Goal: Task Accomplishment & Management: Manage account settings

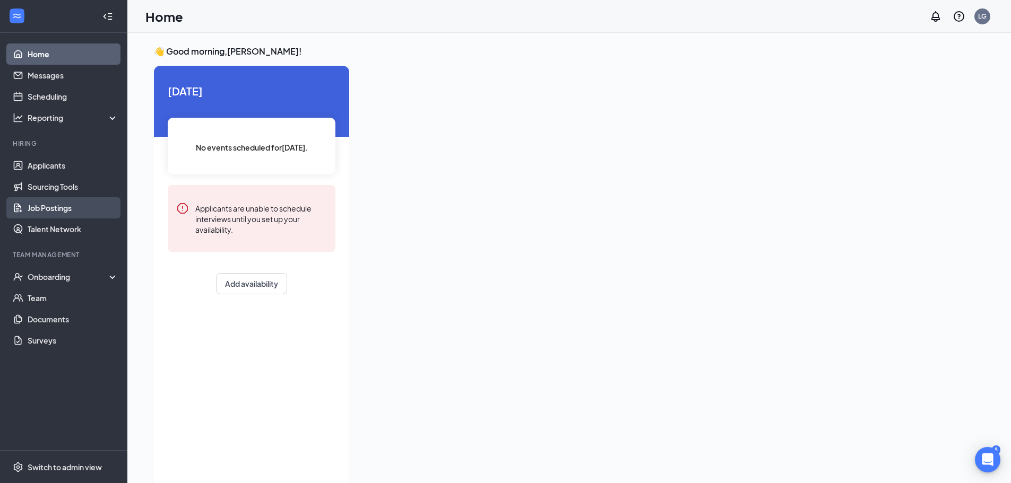
click at [62, 201] on link "Job Postings" at bounding box center [73, 207] width 91 height 21
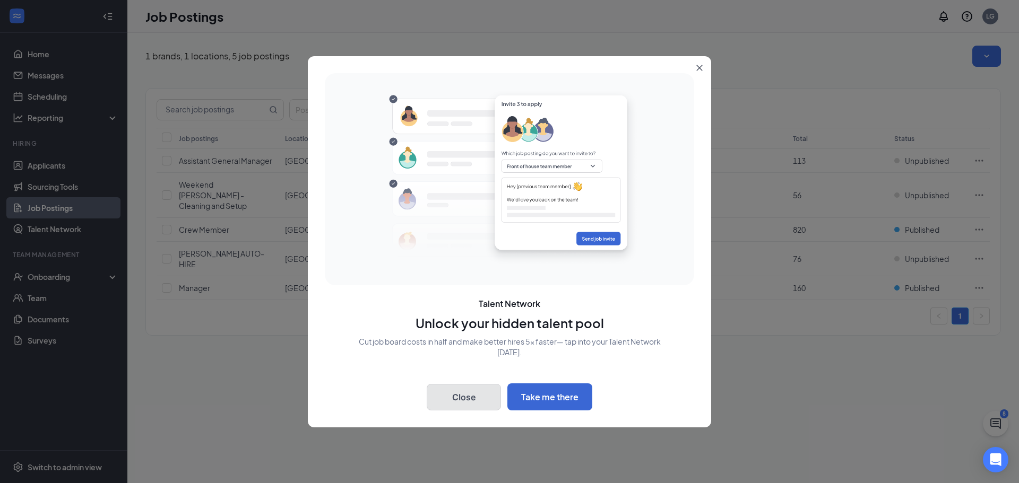
click at [464, 402] on button "Close" at bounding box center [464, 397] width 74 height 27
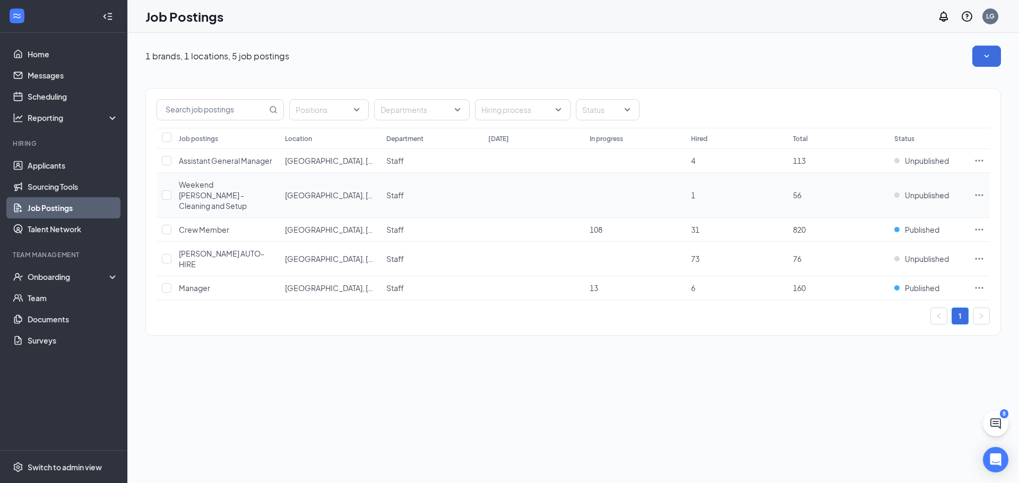
click at [980, 190] on icon "Ellipses" at bounding box center [979, 195] width 11 height 11
click at [309, 351] on div "1 brands, 1 locations, 5 job postings Positions Departments Hiring process Stat…" at bounding box center [572, 258] width 891 height 450
click at [977, 190] on icon "Ellipses" at bounding box center [979, 195] width 11 height 11
click at [201, 196] on span "Weekend Porter - Cleaning and Setup" at bounding box center [213, 195] width 68 height 31
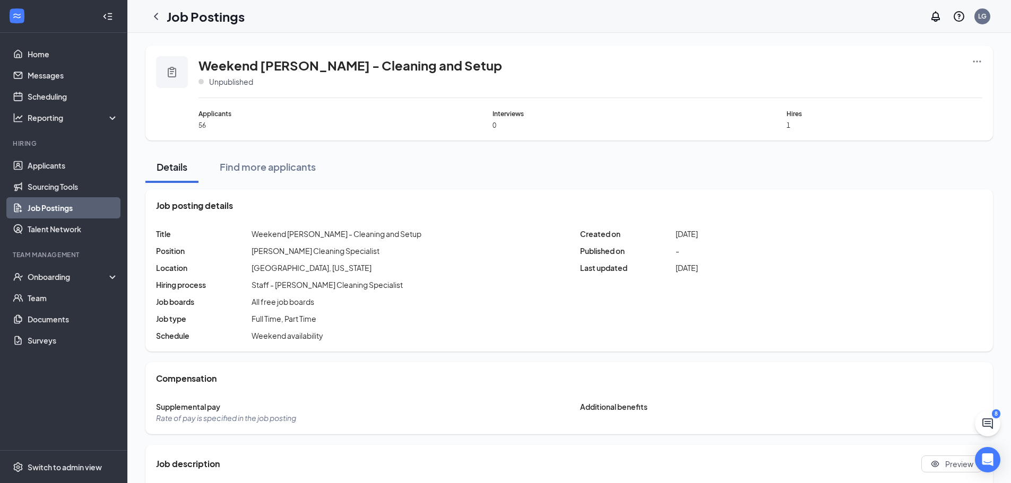
click at [980, 61] on icon "Ellipses" at bounding box center [977, 61] width 8 height 2
click at [151, 15] on icon "ChevronLeft" at bounding box center [156, 16] width 13 height 13
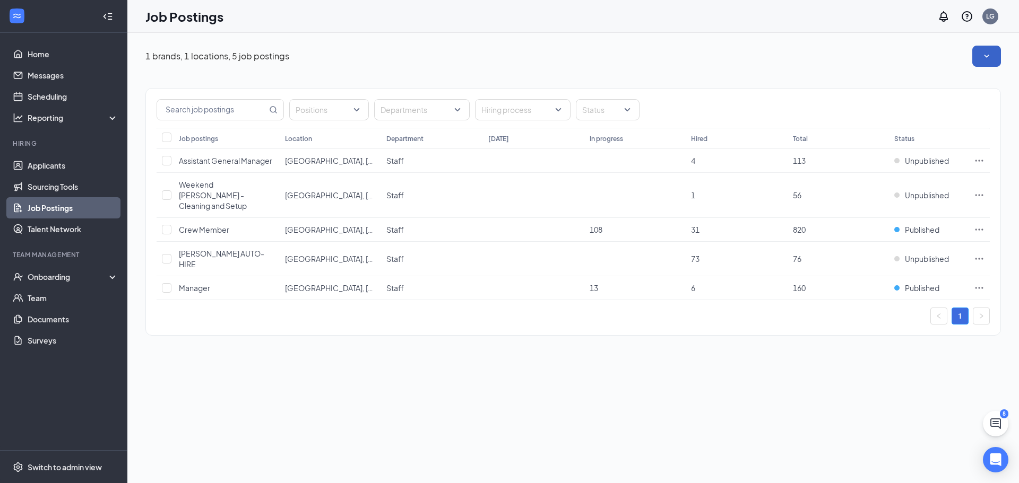
click at [996, 56] on button "button" at bounding box center [986, 56] width 29 height 21
click at [978, 60] on button "button" at bounding box center [986, 56] width 29 height 21
click at [819, 73] on div "Positions Departments Hiring process Status Job postings Location Department To…" at bounding box center [572, 207] width 855 height 280
drag, startPoint x: 80, startPoint y: 460, endPoint x: 103, endPoint y: 458, distance: 23.4
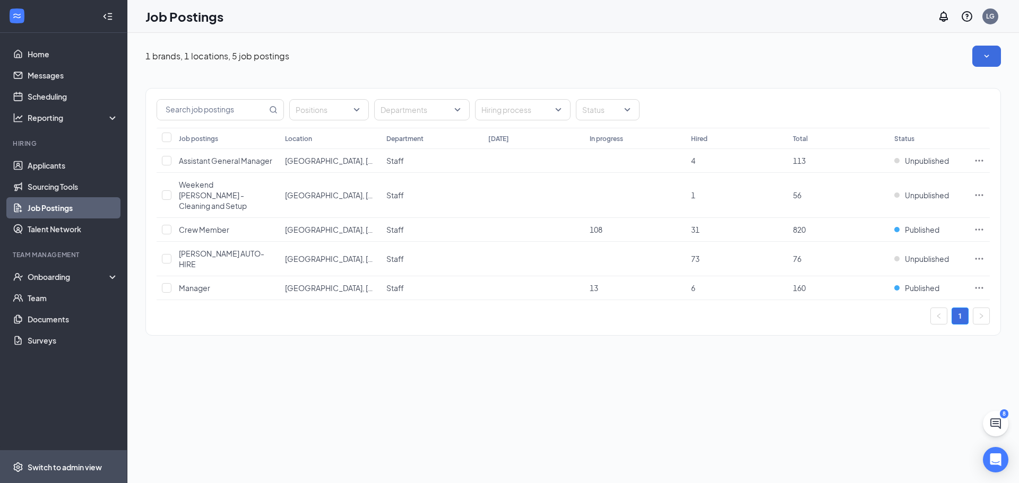
click at [80, 460] on span "Switch to admin view" at bounding box center [73, 467] width 91 height 32
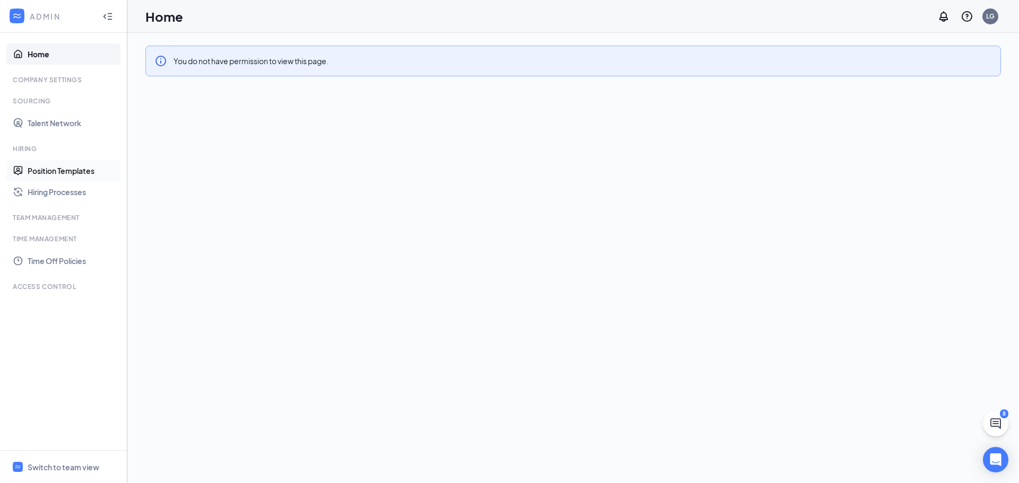
click at [66, 173] on link "Position Templates" at bounding box center [73, 170] width 91 height 21
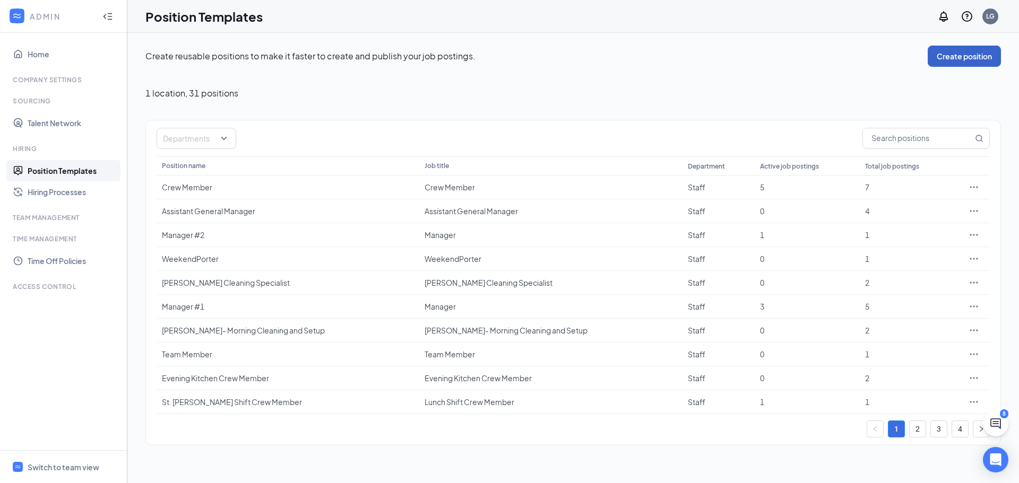
click at [953, 62] on button "Create position" at bounding box center [963, 56] width 73 height 21
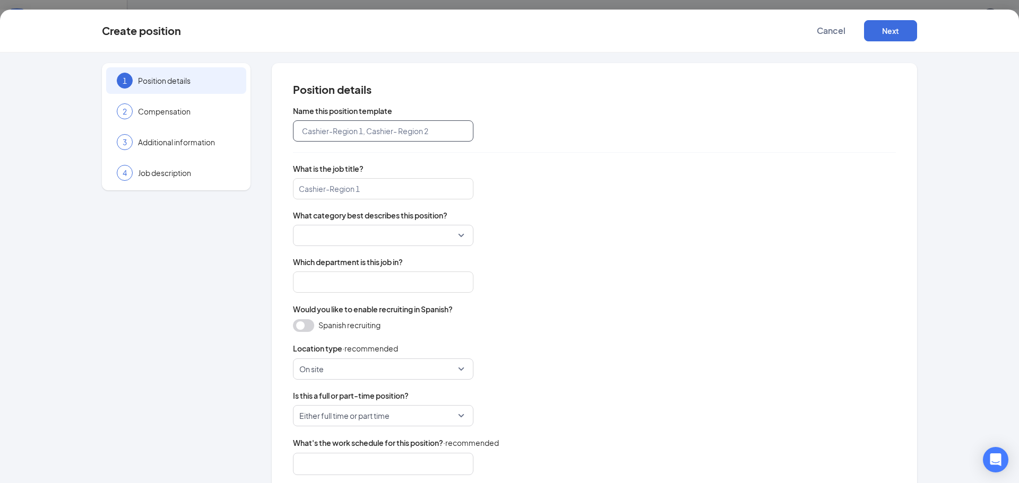
click at [411, 134] on input "text" at bounding box center [383, 130] width 180 height 21
type input "Morning Prep - Weekend"
click at [454, 238] on input "search" at bounding box center [379, 235] width 160 height 20
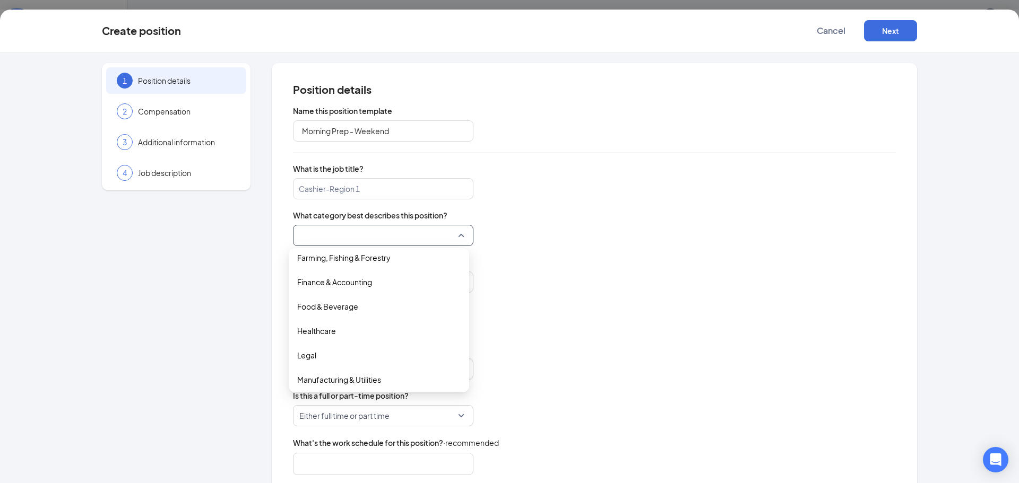
scroll to position [161, 0]
click at [361, 322] on span "Food & Beverage" at bounding box center [378, 324] width 163 height 12
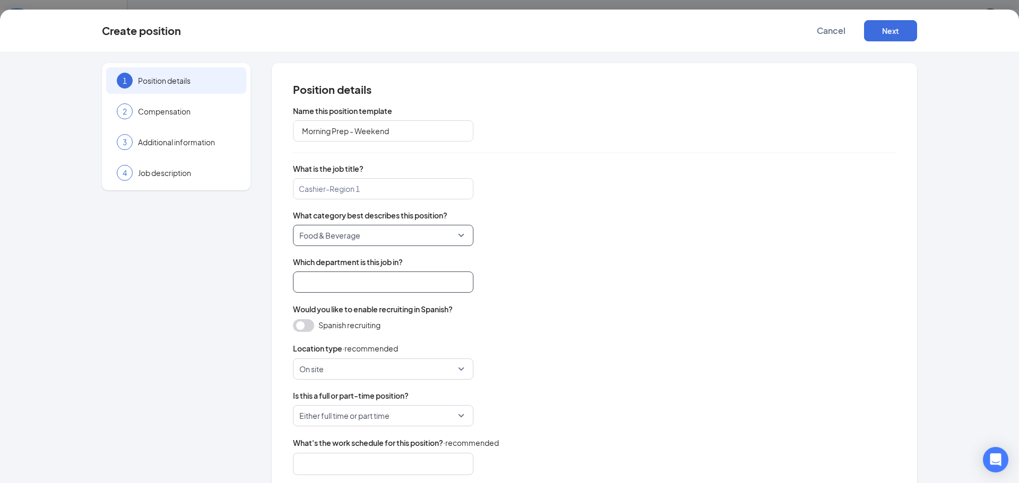
click at [412, 274] on input "search" at bounding box center [383, 282] width 180 height 21
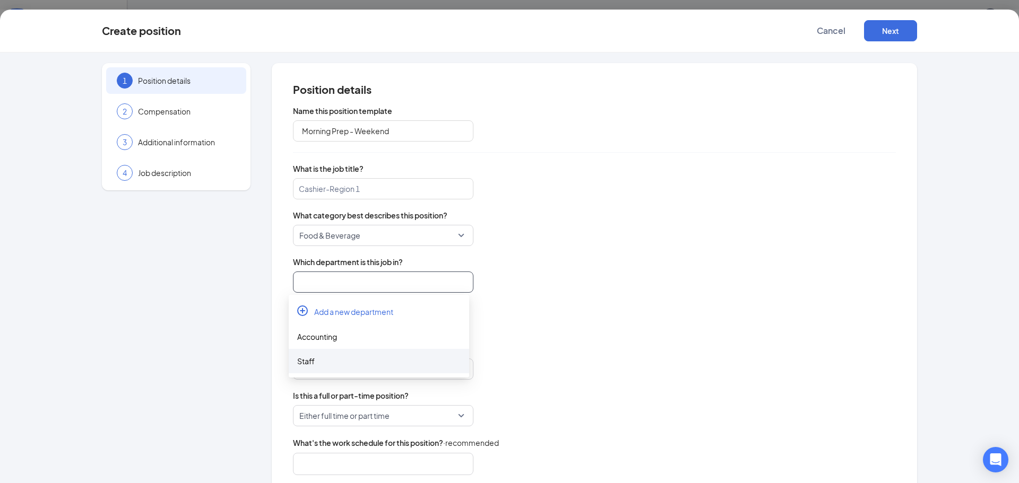
click at [320, 361] on div "Staff" at bounding box center [378, 361] width 163 height 12
type input "Staff"
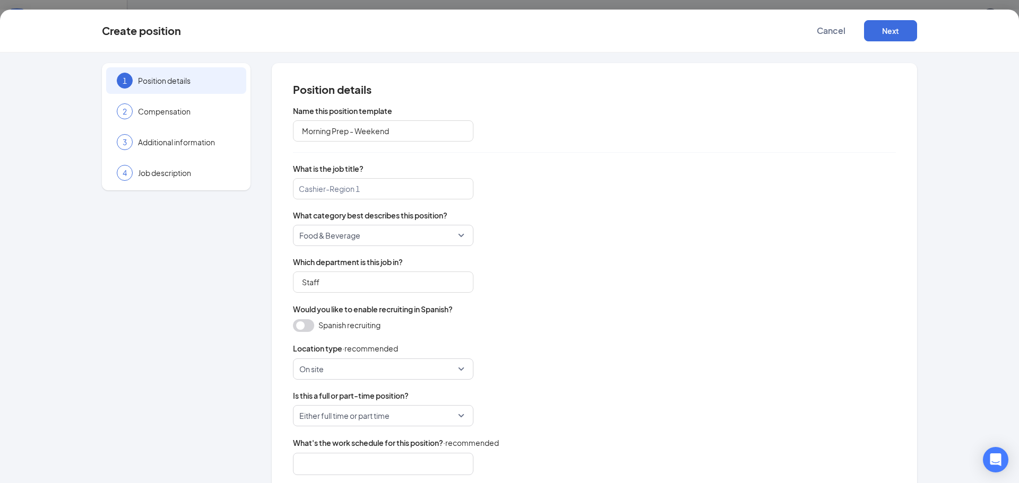
click at [295, 325] on button "button" at bounding box center [303, 325] width 21 height 13
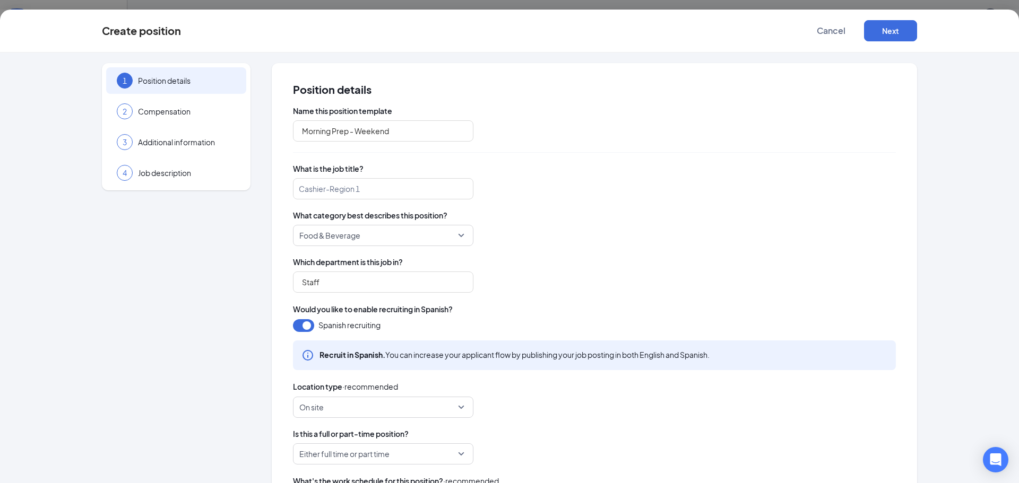
click at [432, 411] on span "On site" at bounding box center [378, 407] width 158 height 20
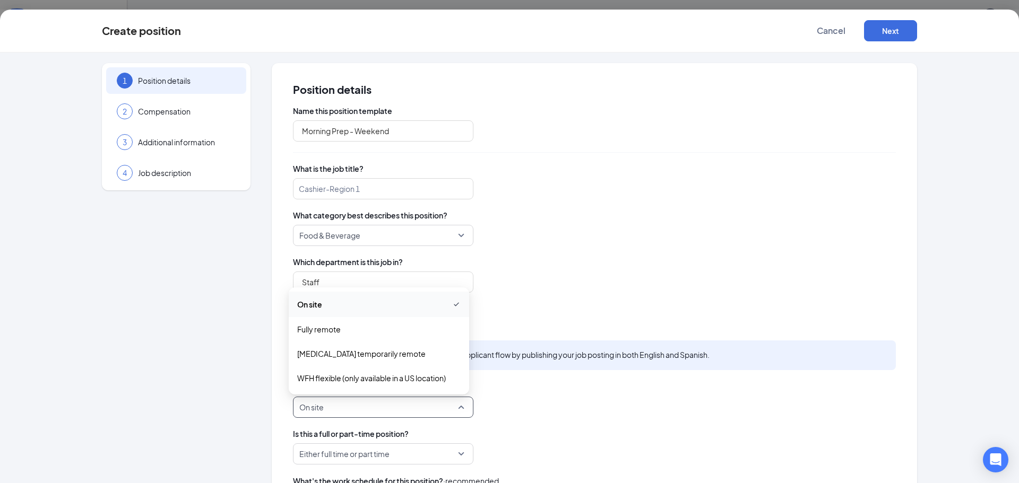
click at [556, 399] on div "On site on_site fully_remote On site Fully remote COVID-19 temporarily remote W…" at bounding box center [594, 407] width 603 height 21
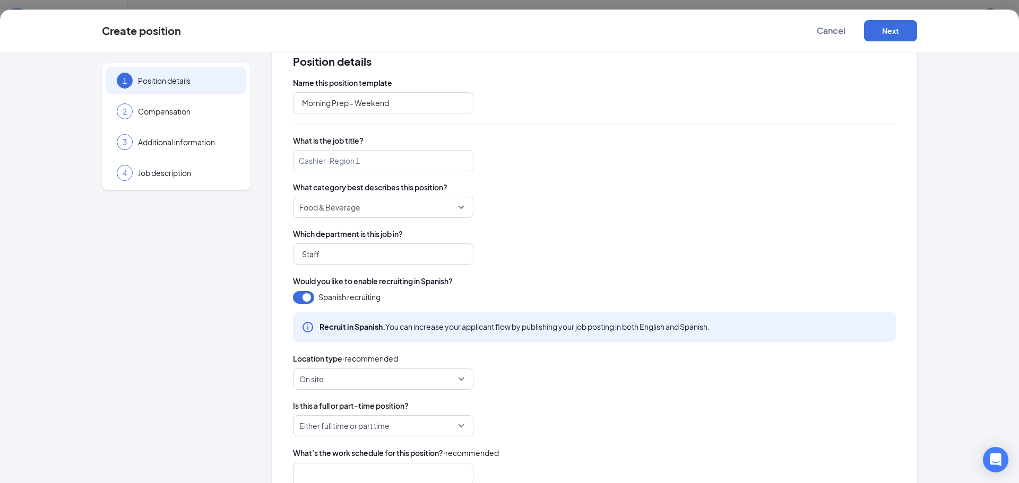
scroll to position [53, 0]
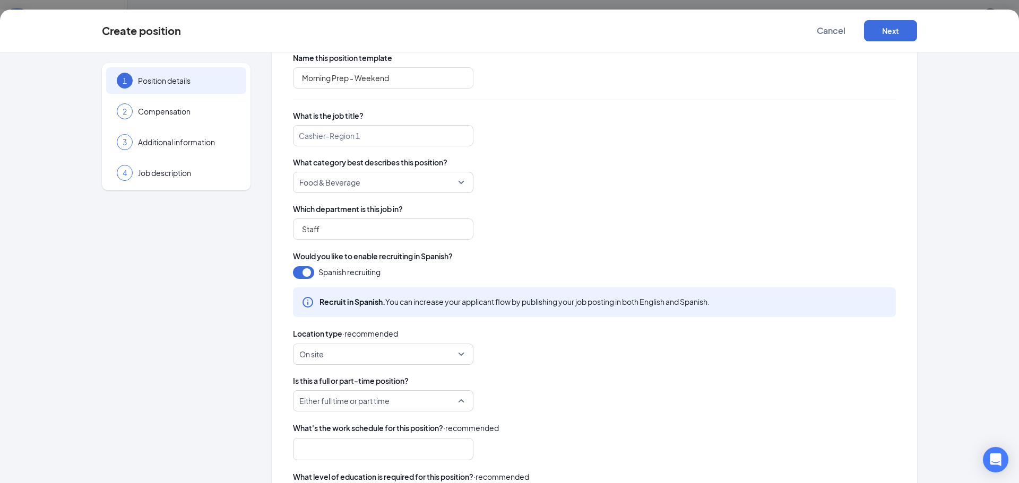
click at [444, 400] on span "Either full time or part time" at bounding box center [378, 401] width 158 height 20
click at [570, 390] on div "Is this a full or part-time position? Either full time or part time part_time e…" at bounding box center [594, 394] width 603 height 36
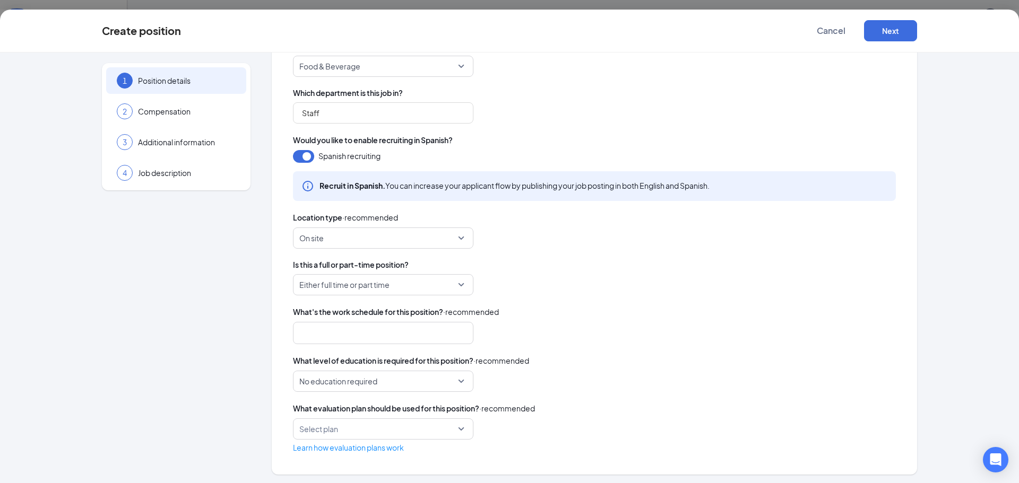
scroll to position [171, 0]
click at [423, 331] on div at bounding box center [378, 331] width 152 height 17
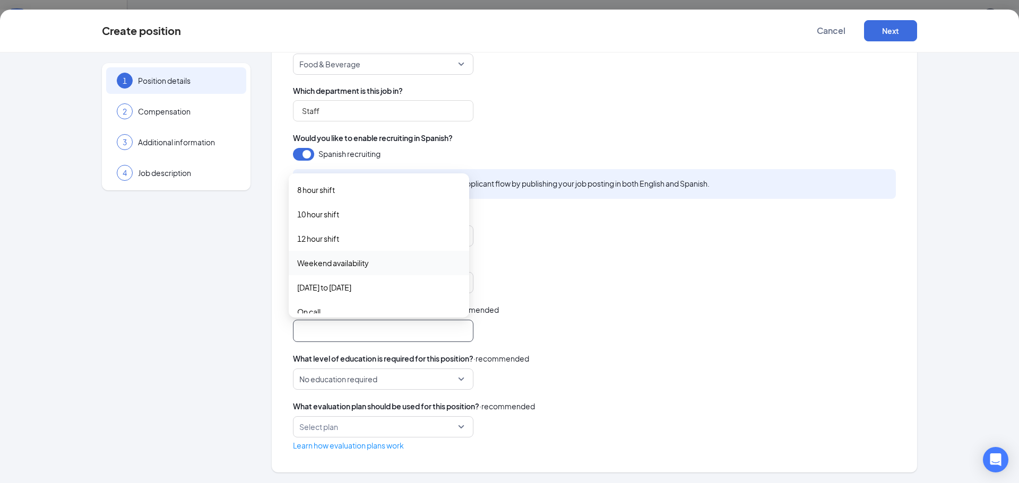
click at [337, 263] on span "Weekend availability" at bounding box center [333, 263] width 72 height 12
click at [570, 268] on span "Is this a full or part-time position?" at bounding box center [594, 262] width 603 height 11
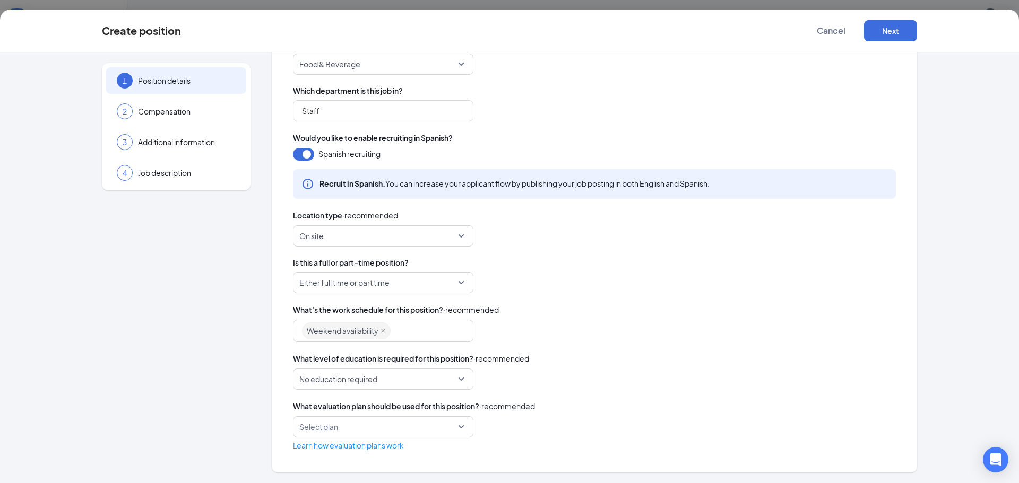
click at [398, 379] on span "No education required" at bounding box center [378, 379] width 158 height 20
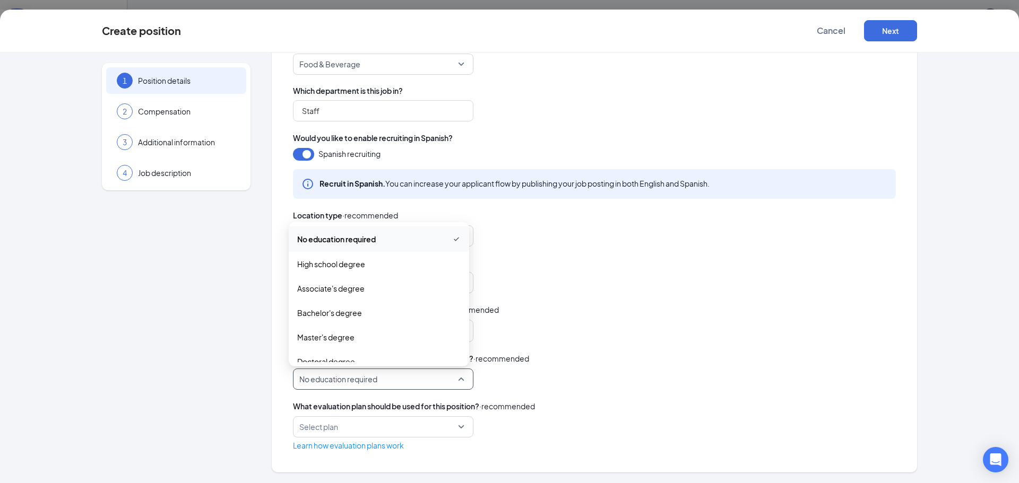
click at [548, 293] on div "Either full time or part time part_time either_one Full Time Part Time Either f…" at bounding box center [594, 282] width 603 height 21
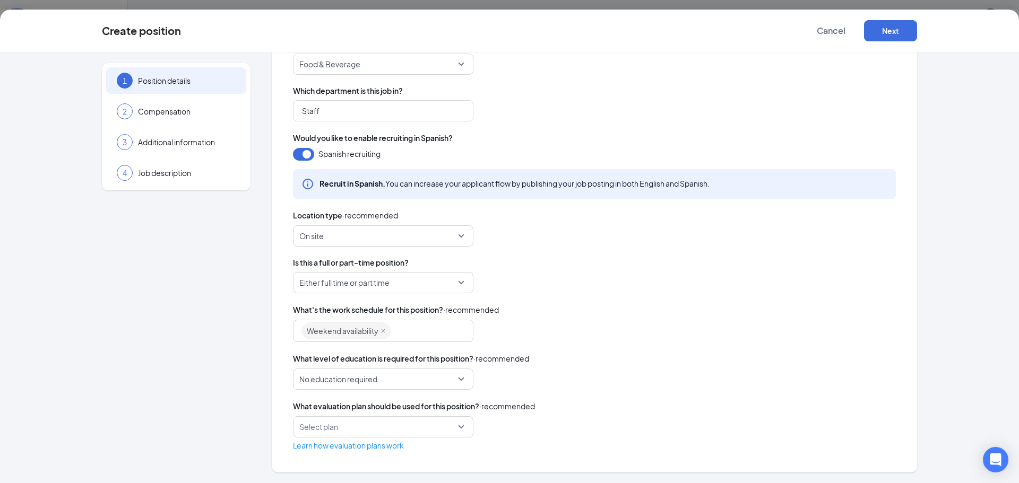
click at [458, 430] on div "Select plan" at bounding box center [383, 426] width 180 height 21
click at [433, 418] on input "search" at bounding box center [379, 427] width 160 height 20
drag, startPoint x: 334, startPoint y: 459, endPoint x: 455, endPoint y: 443, distance: 122.1
click at [335, 458] on span "Applicant Evaluation Plan" at bounding box center [340, 456] width 86 height 12
click at [896, 33] on button "Next" at bounding box center [890, 30] width 53 height 21
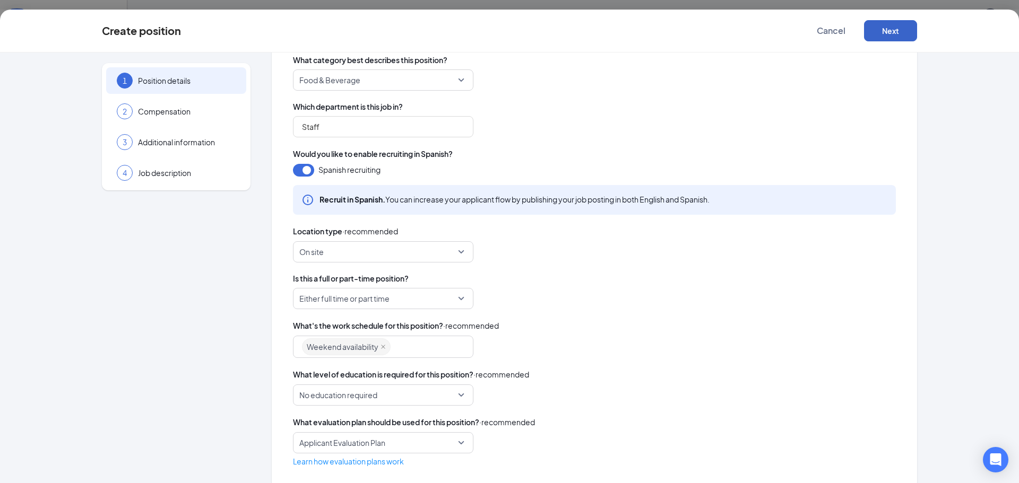
click at [893, 28] on button "Next" at bounding box center [890, 30] width 53 height 21
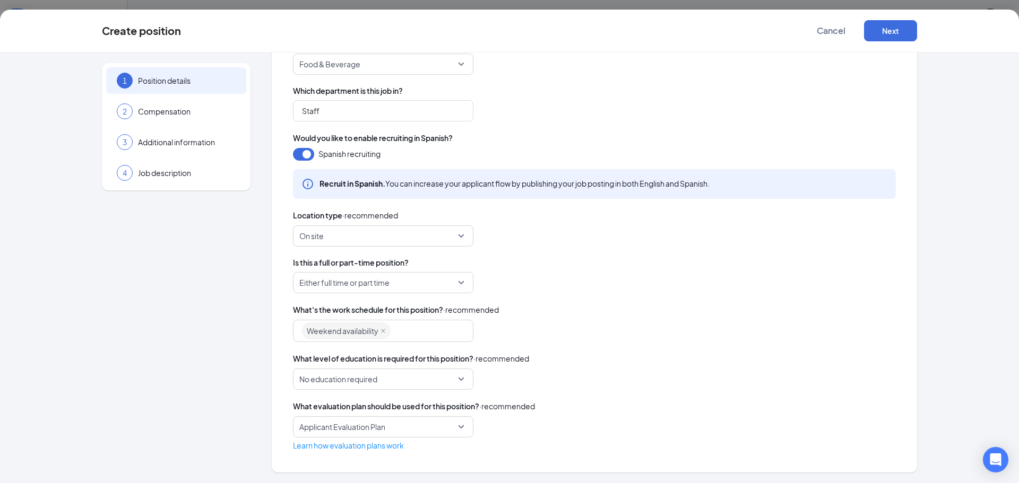
scroll to position [0, 0]
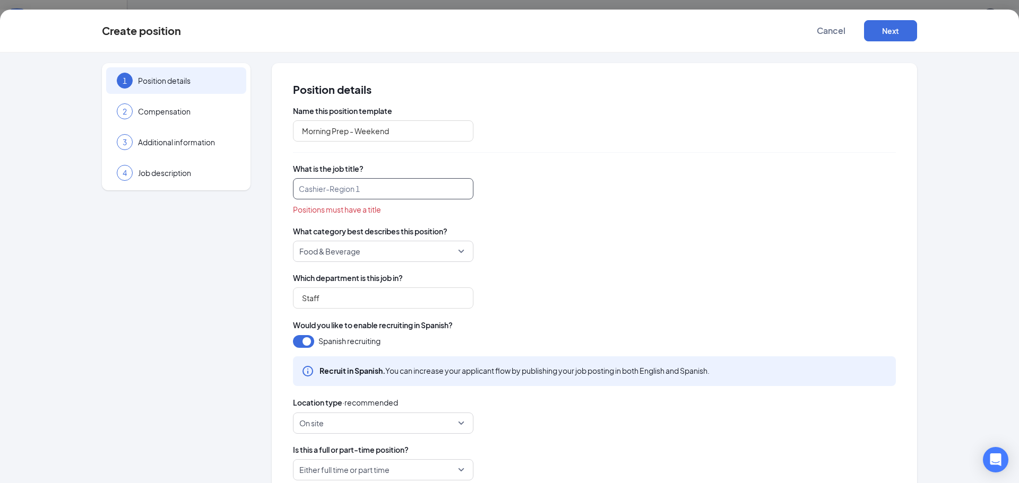
click at [415, 186] on input "search" at bounding box center [383, 188] width 180 height 21
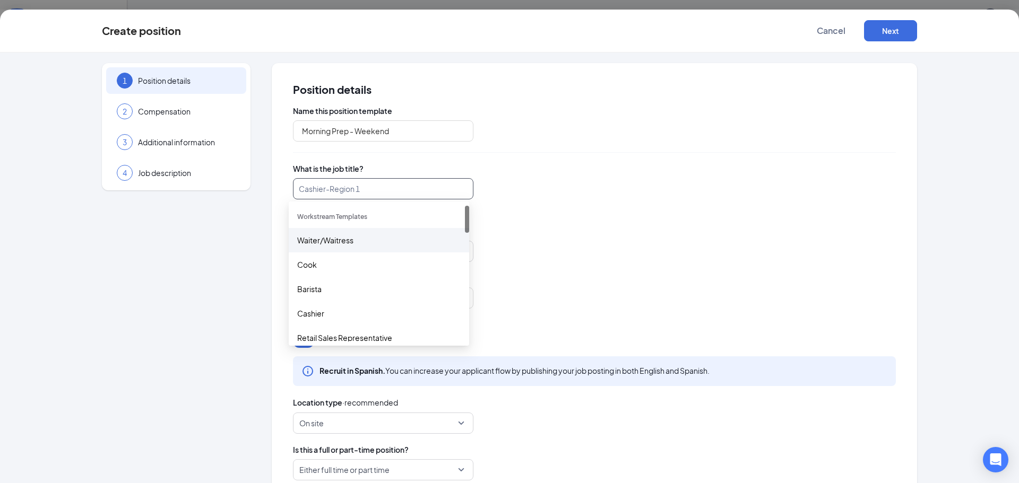
drag, startPoint x: 465, startPoint y: 224, endPoint x: 467, endPoint y: 179, distance: 45.2
click at [467, 179] on body "ADMIN Home Company Settings Sourcing Talent Network Hiring Position Templates H…" at bounding box center [509, 241] width 1019 height 483
drag, startPoint x: 323, startPoint y: 268, endPoint x: 422, endPoint y: 258, distance: 99.3
click at [323, 268] on div "Cook" at bounding box center [378, 265] width 163 height 12
type input "Cook"
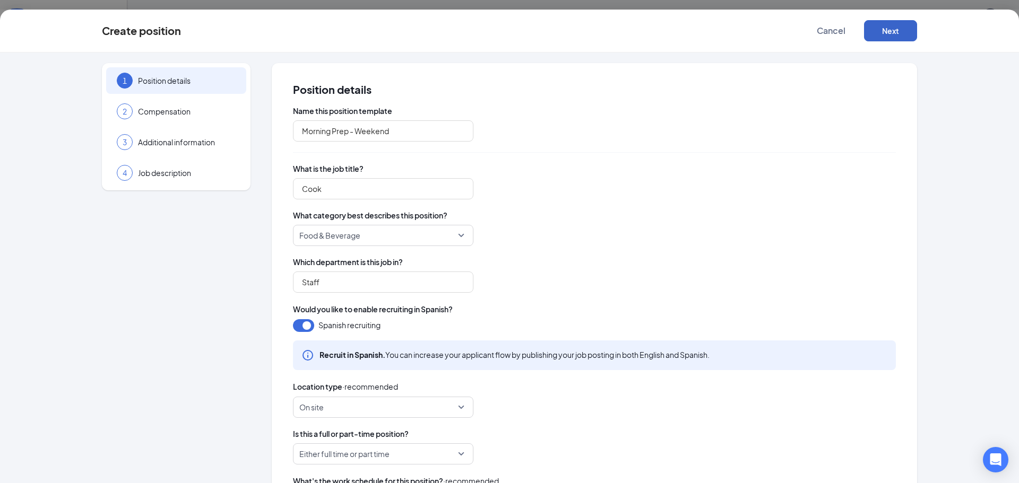
click at [898, 38] on button "Next" at bounding box center [890, 30] width 53 height 21
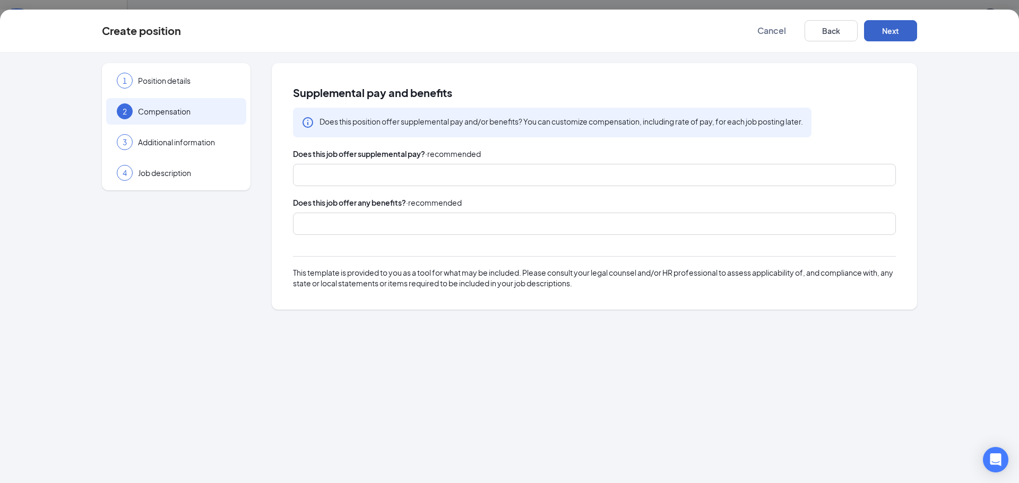
click at [891, 28] on button "Next" at bounding box center [890, 30] width 53 height 21
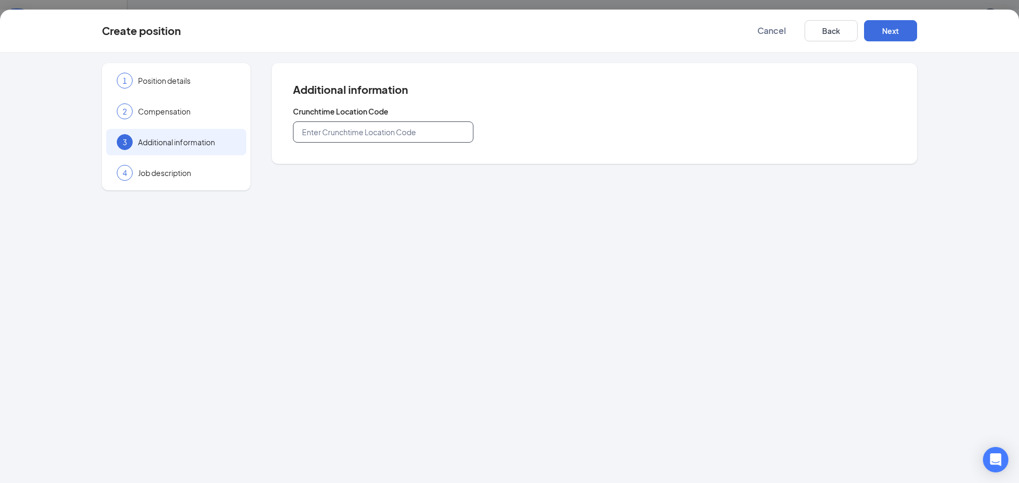
click at [436, 131] on input "text" at bounding box center [383, 131] width 180 height 21
click at [888, 33] on button "Next" at bounding box center [890, 30] width 53 height 21
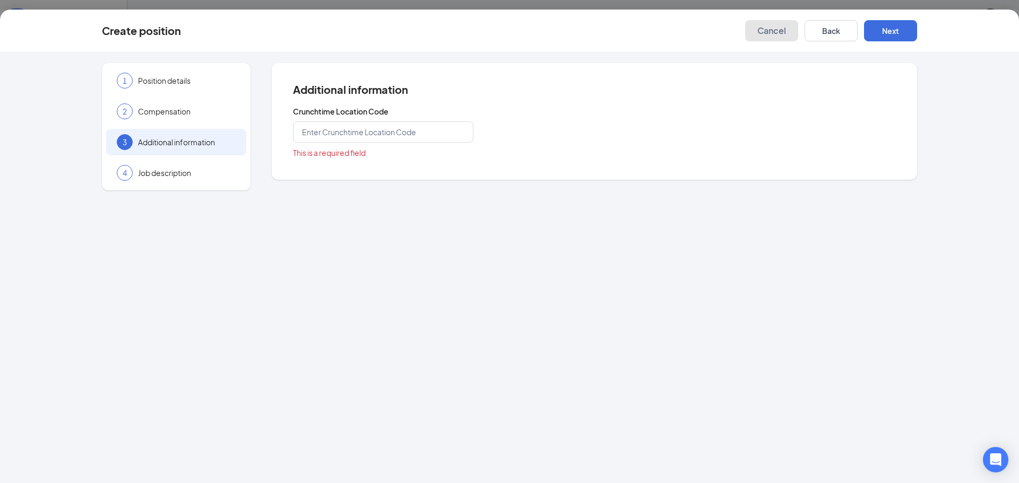
click at [765, 34] on span "Cancel" at bounding box center [771, 30] width 29 height 11
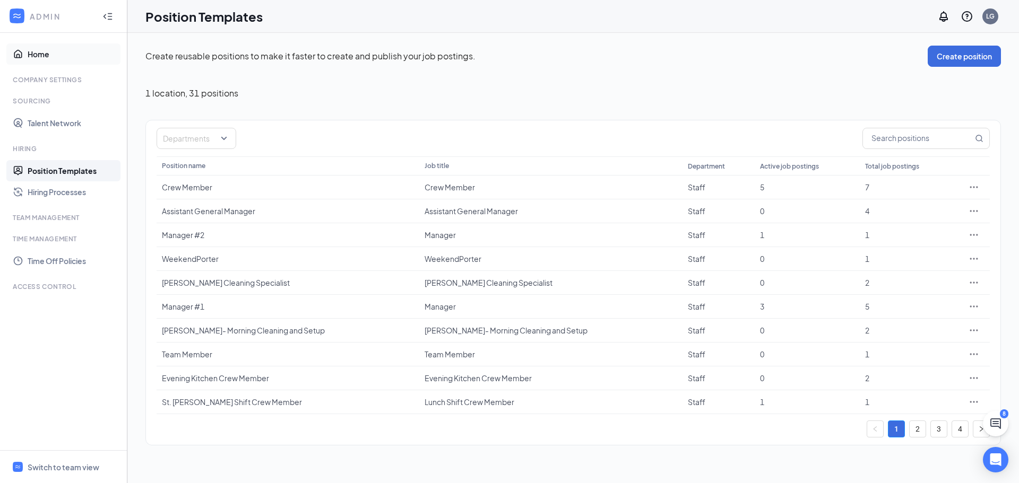
click at [38, 60] on link "Home" at bounding box center [73, 54] width 91 height 21
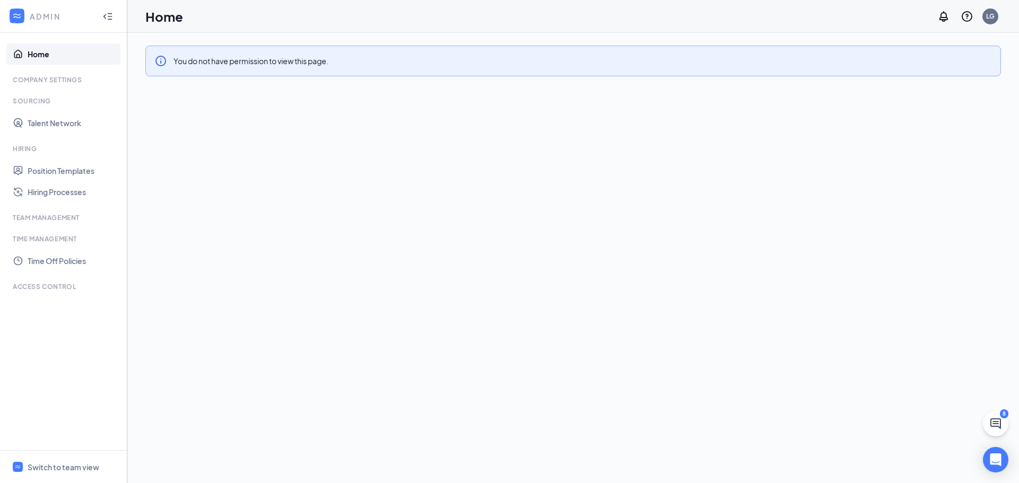
click at [54, 81] on div "Company Settings" at bounding box center [64, 79] width 103 height 9
click at [156, 67] on icon "Info" at bounding box center [160, 61] width 13 height 13
drag, startPoint x: 155, startPoint y: 67, endPoint x: 104, endPoint y: 61, distance: 51.3
click at [154, 67] on icon "Info" at bounding box center [160, 61] width 13 height 13
click at [38, 59] on link "Home" at bounding box center [73, 54] width 91 height 21
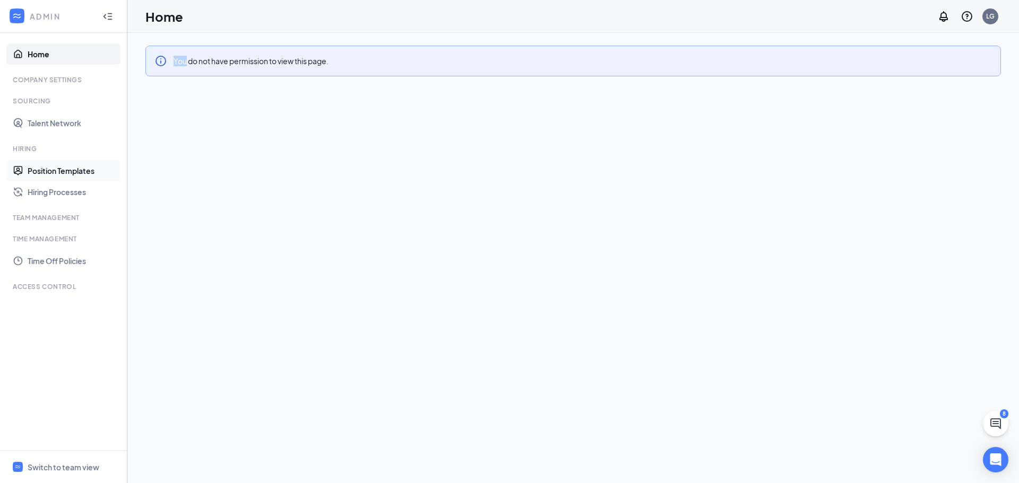
click at [80, 175] on link "Position Templates" at bounding box center [73, 170] width 91 height 21
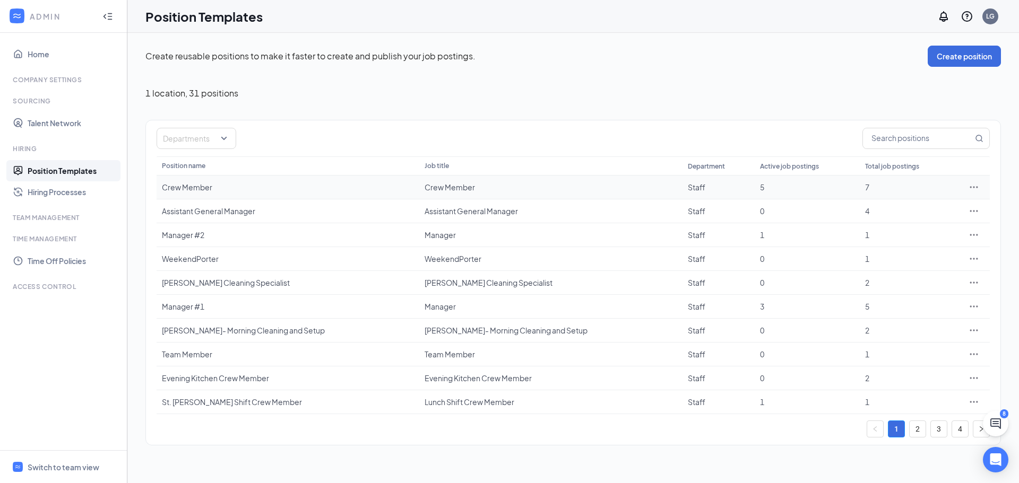
click at [965, 183] on div at bounding box center [973, 187] width 21 height 11
click at [969, 184] on icon "Ellipses" at bounding box center [973, 187] width 11 height 11
click at [887, 138] on input "text" at bounding box center [918, 138] width 110 height 20
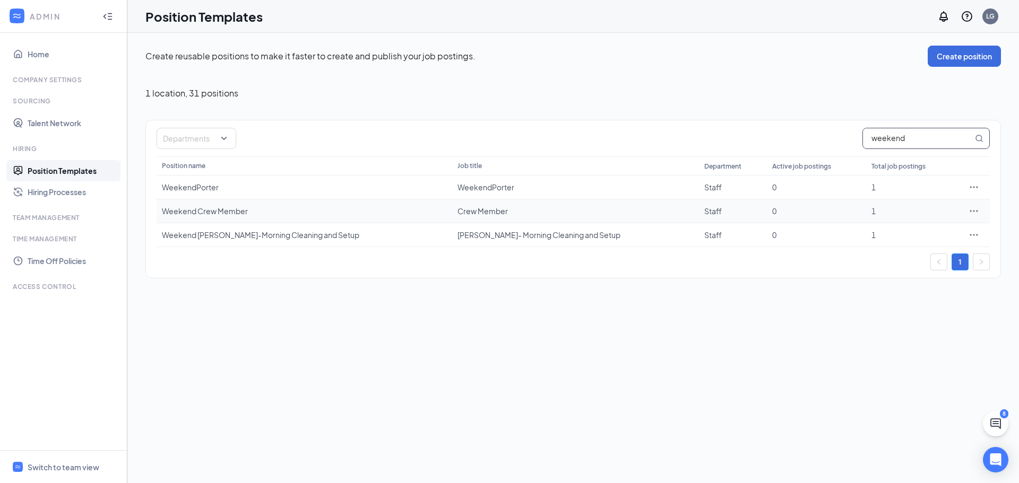
type input "weekend"
click at [973, 209] on icon "Ellipses" at bounding box center [973, 211] width 11 height 11
click at [899, 239] on li "Edit" at bounding box center [925, 233] width 108 height 24
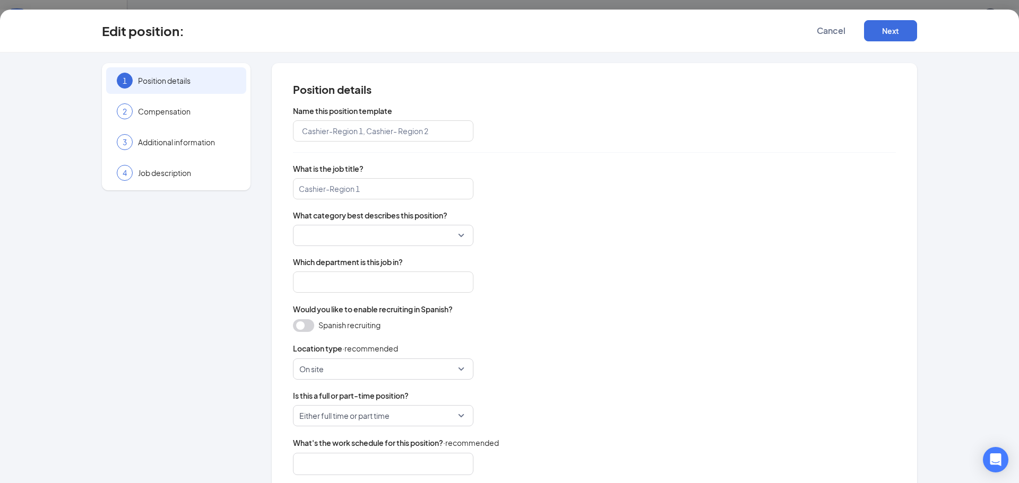
type input "Weekend Crew Member"
type input "Crew Member"
type input "Staff"
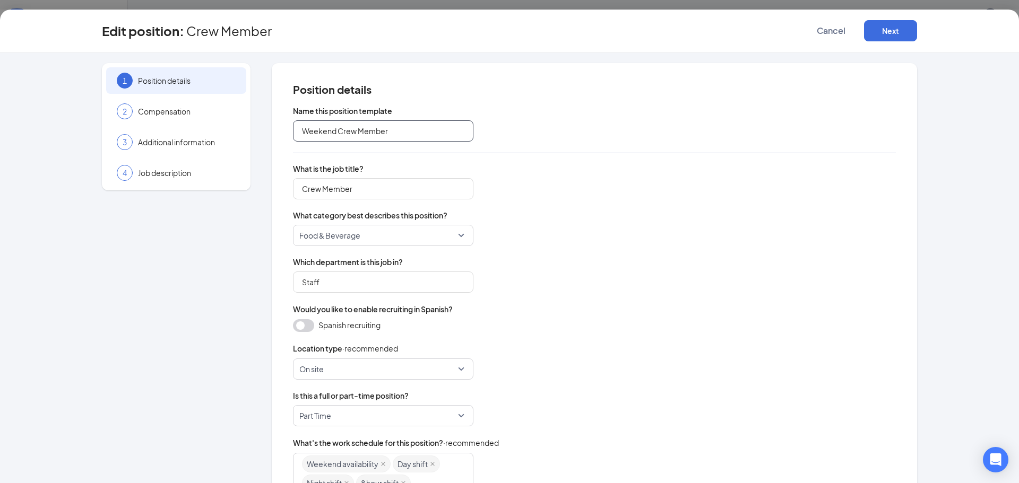
click at [332, 139] on input "Weekend Crew Member" at bounding box center [383, 130] width 180 height 21
click at [394, 133] on input "Weekend Crew Member" at bounding box center [383, 130] width 180 height 21
type input "Weekend Crew Member - Prep"
click at [389, 193] on input "Crew Member" at bounding box center [383, 188] width 180 height 21
type input "Crew Member - Prep"
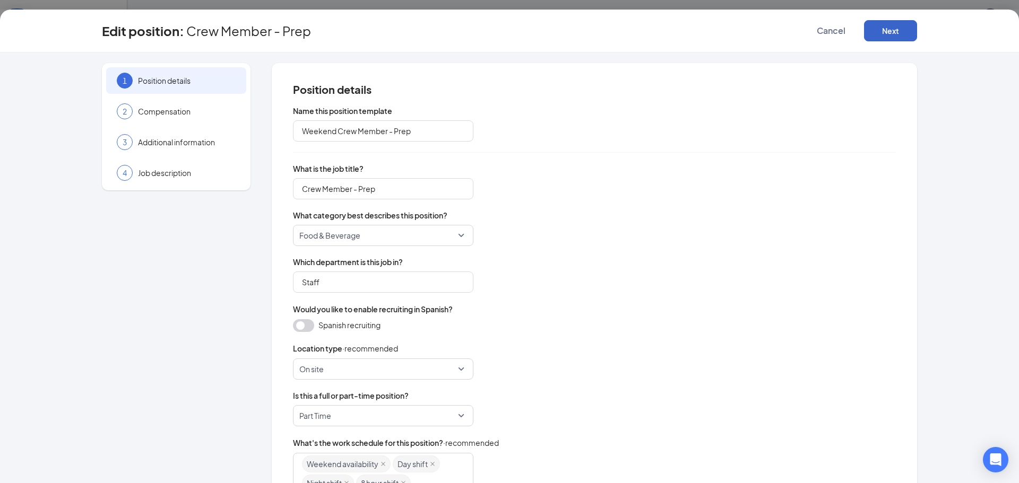
click at [893, 28] on button "Next" at bounding box center [890, 30] width 53 height 21
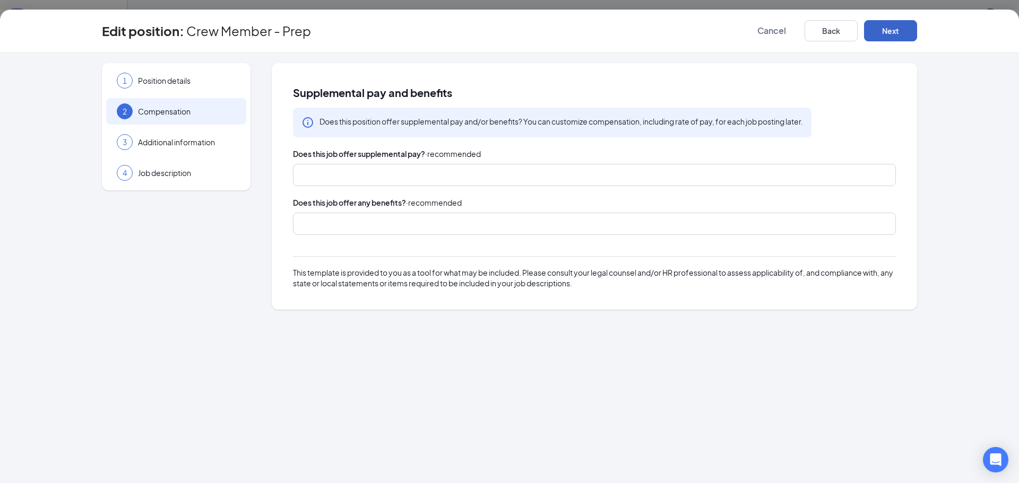
click at [879, 36] on button "Next" at bounding box center [890, 30] width 53 height 21
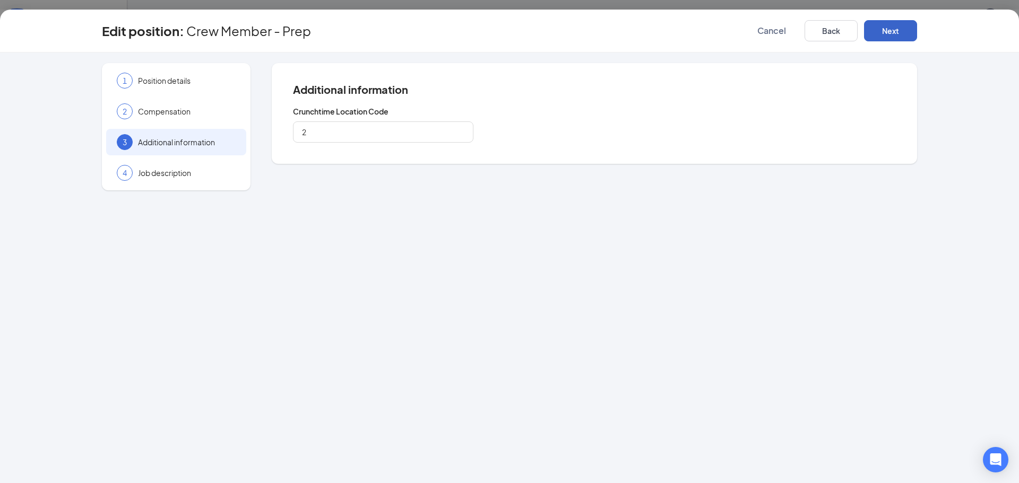
click at [899, 31] on button "Next" at bounding box center [890, 30] width 53 height 21
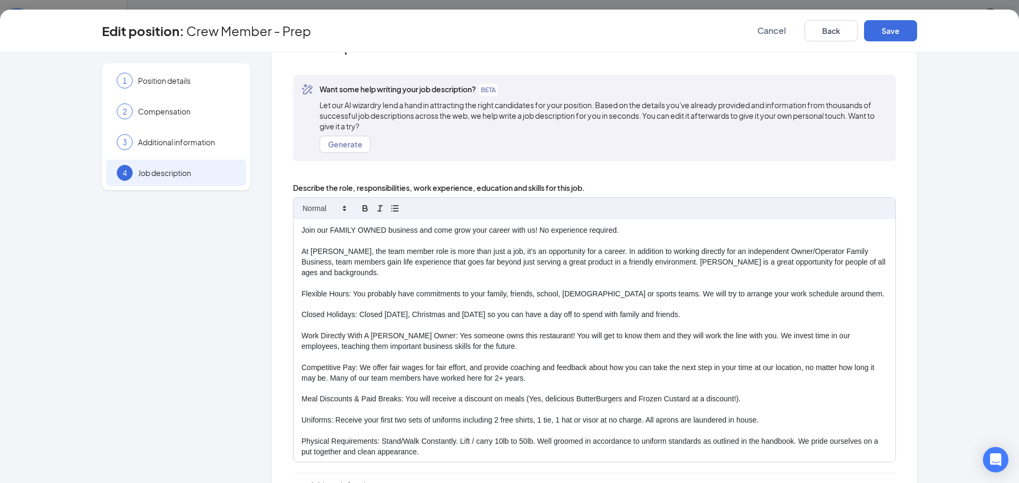
scroll to position [14, 0]
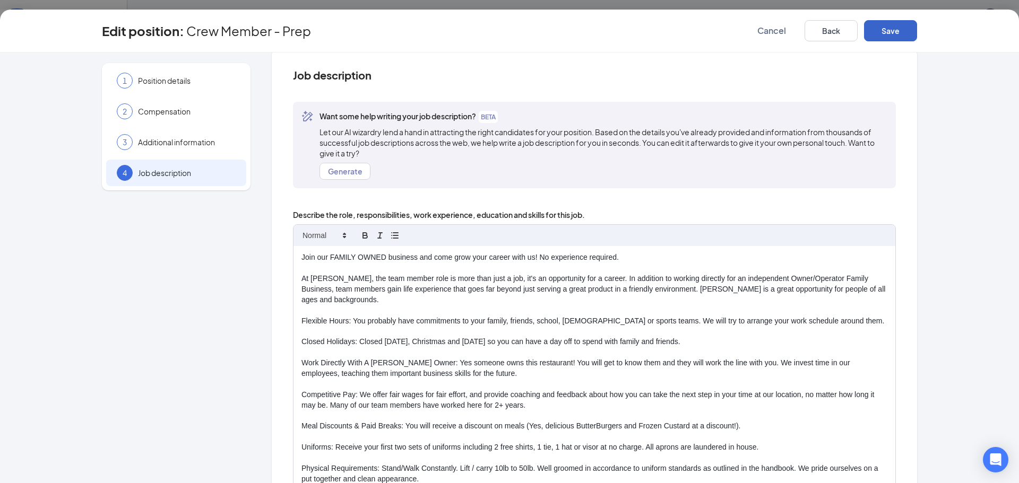
click at [895, 32] on button "Save" at bounding box center [890, 30] width 53 height 21
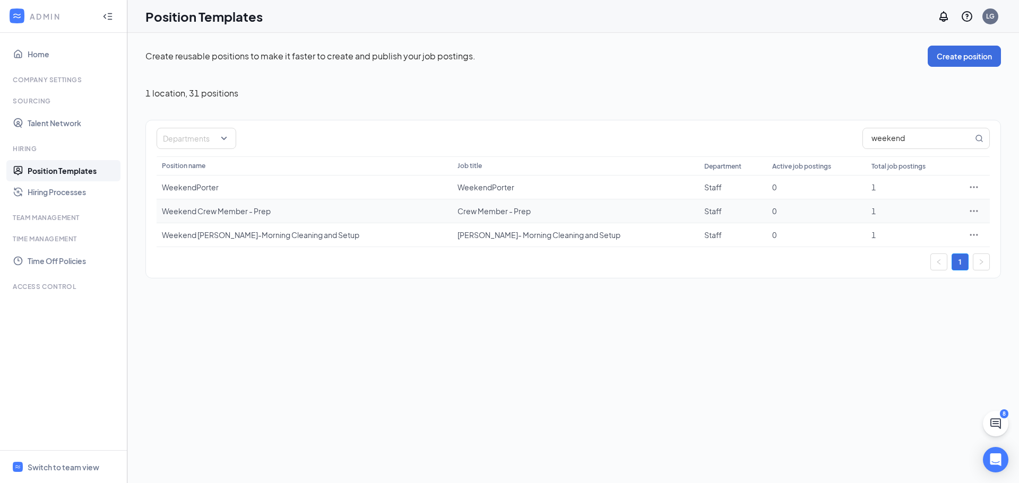
click at [973, 210] on icon "Ellipses" at bounding box center [973, 211] width 11 height 11
click at [818, 314] on div "Create reusable positions to make it faster to create and publish your job post…" at bounding box center [572, 258] width 891 height 450
click at [61, 470] on div "Switch to team view" at bounding box center [64, 467] width 72 height 11
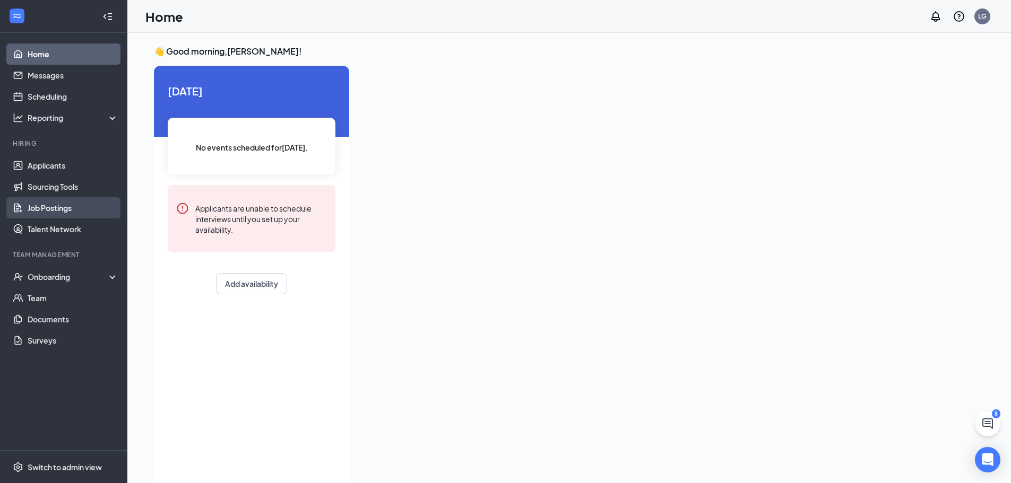
click at [63, 206] on link "Job Postings" at bounding box center [73, 207] width 91 height 21
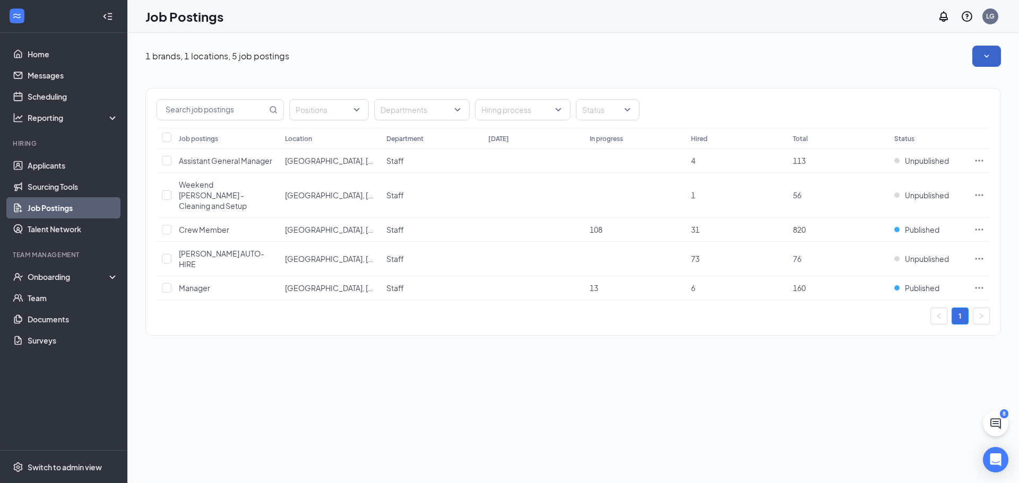
click at [985, 58] on icon "SmallChevronDown" at bounding box center [986, 56] width 11 height 11
click at [985, 58] on icon "SmallChevronUp" at bounding box center [986, 56] width 11 height 11
click at [998, 419] on icon "ChatActive" at bounding box center [995, 424] width 11 height 11
click at [987, 462] on div "Open Intercom Messenger" at bounding box center [996, 460] width 28 height 28
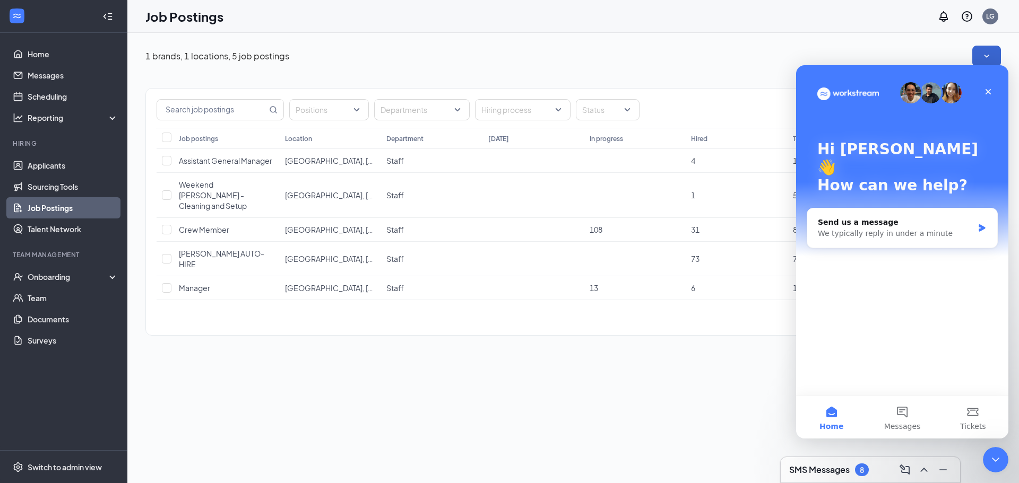
click at [675, 335] on div "1 brands, 1 locations, 5 job postings Positions Departments Hiring process Stat…" at bounding box center [572, 196] width 891 height 326
click at [987, 89] on icon "Close" at bounding box center [988, 92] width 8 height 8
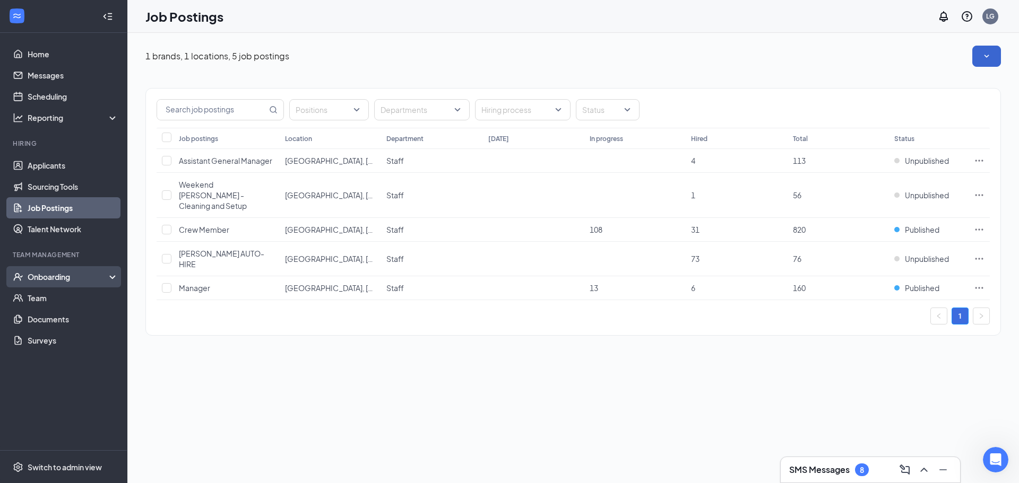
click at [94, 282] on div "Onboarding" at bounding box center [69, 277] width 82 height 11
click at [64, 235] on link "Talent Network" at bounding box center [73, 229] width 91 height 21
